Goal: Task Accomplishment & Management: Manage account settings

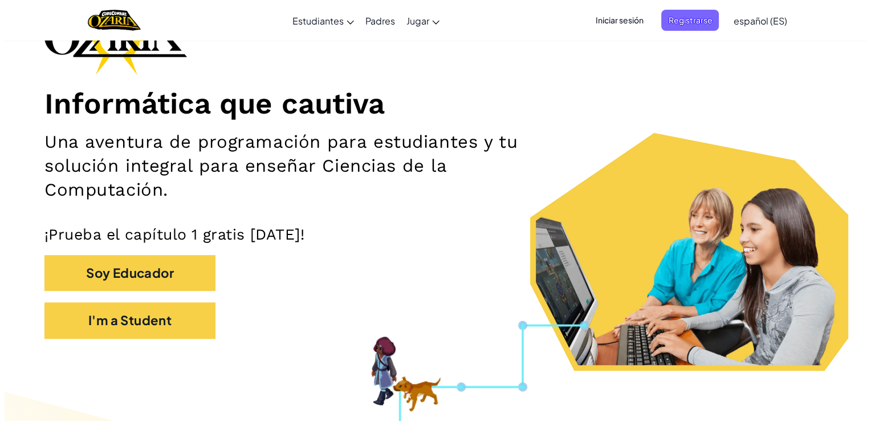
scroll to position [98, 0]
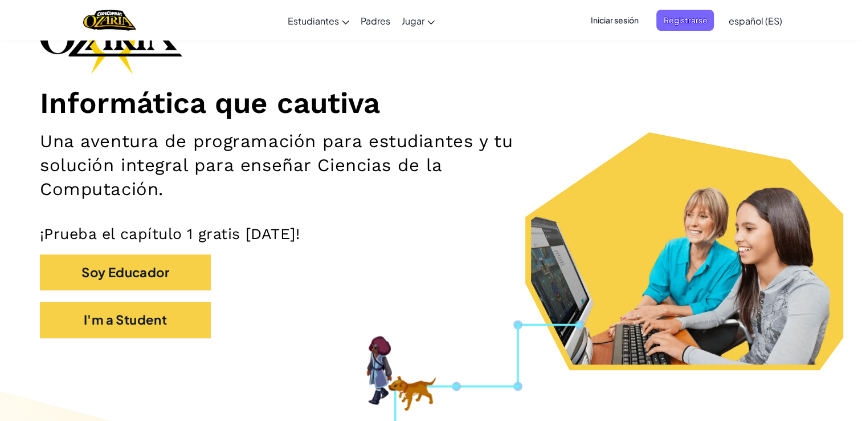
click at [595, 25] on span "Iniciar sesión" at bounding box center [615, 20] width 62 height 21
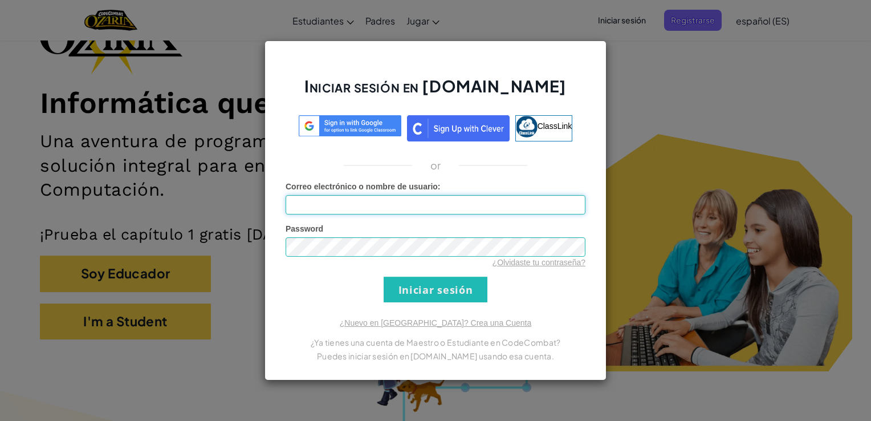
type input "[EMAIL_ADDRESS][DOMAIN_NAME]"
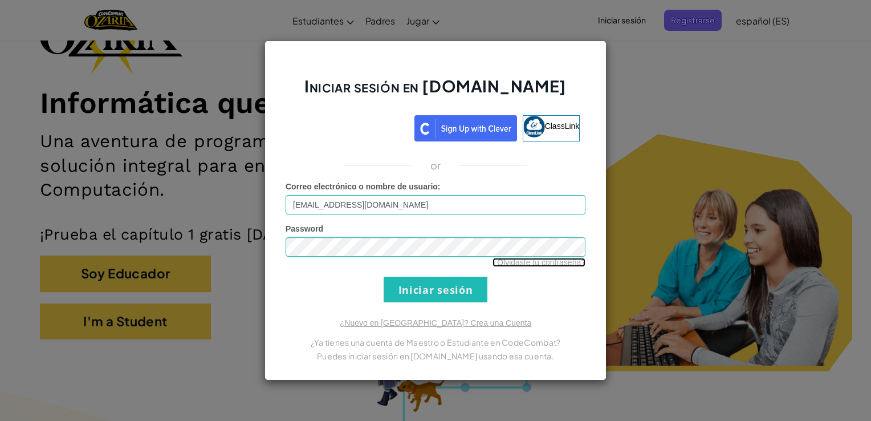
click at [518, 260] on link "¿Olvidaste tu contraseña?" at bounding box center [538, 262] width 93 height 9
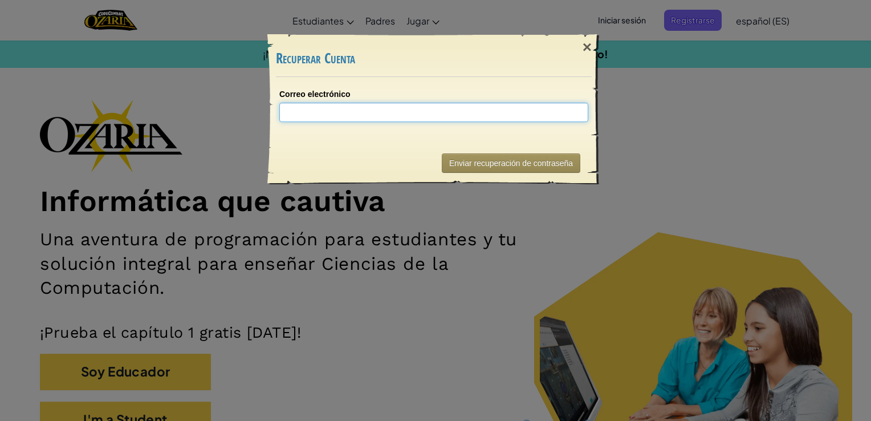
click at [371, 113] on input "Correo electrónico" at bounding box center [433, 112] width 309 height 19
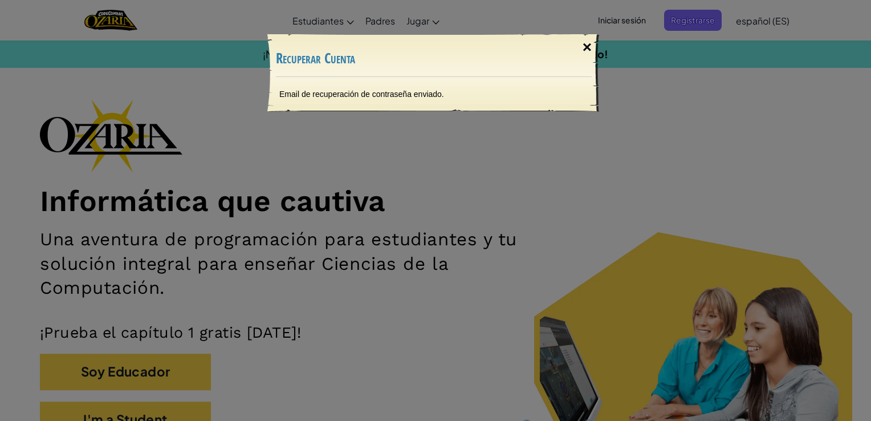
click at [581, 51] on div "×" at bounding box center [587, 47] width 26 height 33
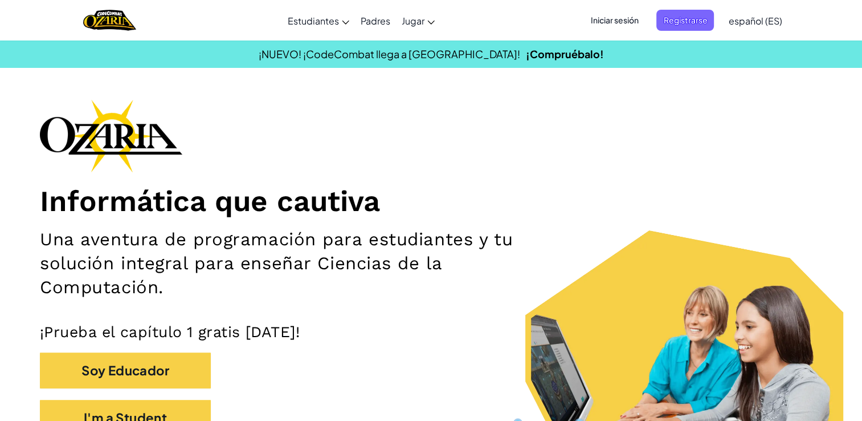
click at [623, 19] on span "Iniciar sesión" at bounding box center [615, 20] width 62 height 21
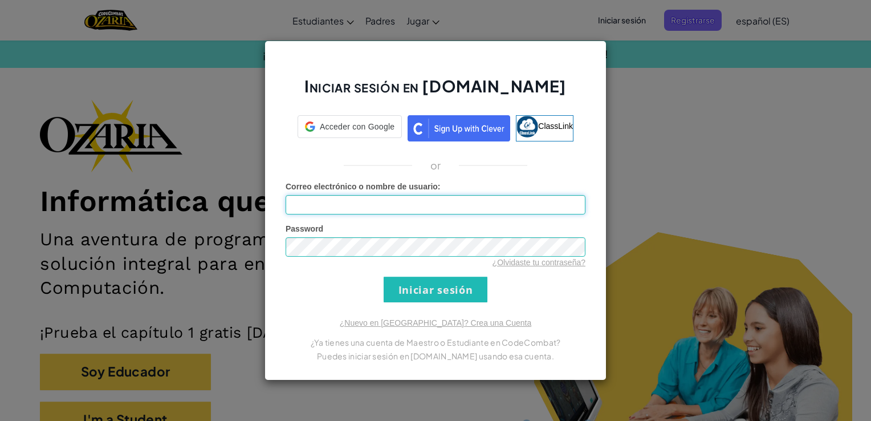
type input "[EMAIL_ADDRESS][DOMAIN_NAME]"
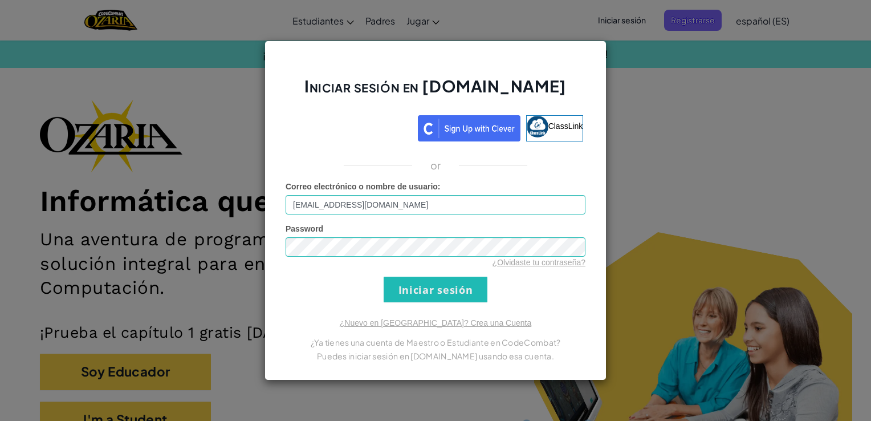
drag, startPoint x: 581, startPoint y: 297, endPoint x: 541, endPoint y: 305, distance: 41.1
click at [581, 297] on form "Correo electrónico o nombre de usuario : [EMAIL_ADDRESS][DOMAIN_NAME] Password …" at bounding box center [435, 241] width 300 height 121
click at [431, 295] on input "Iniciar sesión" at bounding box center [436, 289] width 104 height 26
